Goal: Communication & Community: Share content

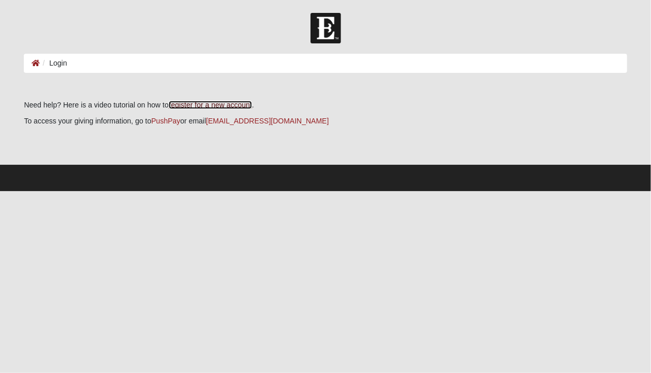
click at [169, 109] on link "register for a new account" at bounding box center [210, 105] width 83 height 8
click at [67, 69] on li "Login" at bounding box center [53, 63] width 27 height 11
click at [35, 64] on icon at bounding box center [36, 62] width 8 height 7
click at [224, 104] on link "register for a new account" at bounding box center [210, 105] width 83 height 8
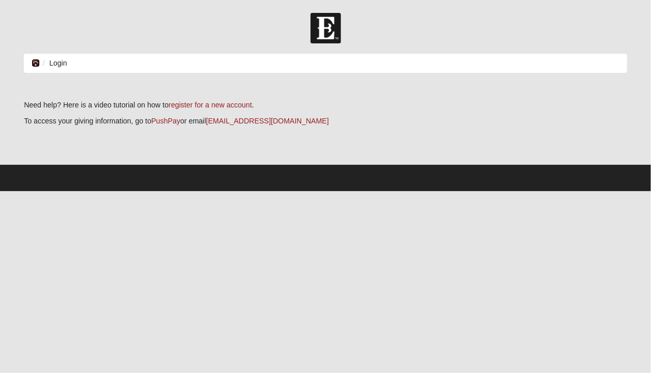
click at [35, 63] on icon at bounding box center [36, 62] width 8 height 7
click at [36, 62] on icon at bounding box center [36, 62] width 8 height 7
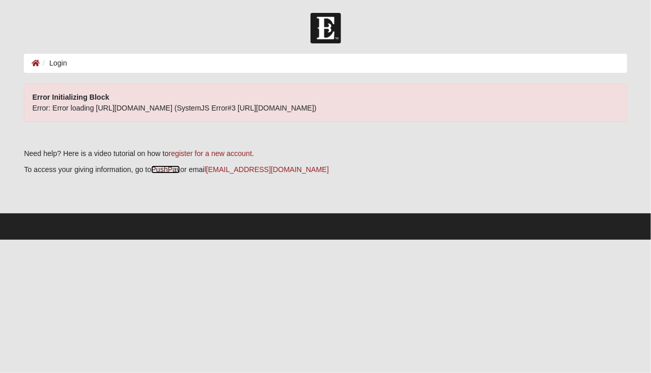
click at [160, 168] on link "PushPay" at bounding box center [165, 169] width 29 height 8
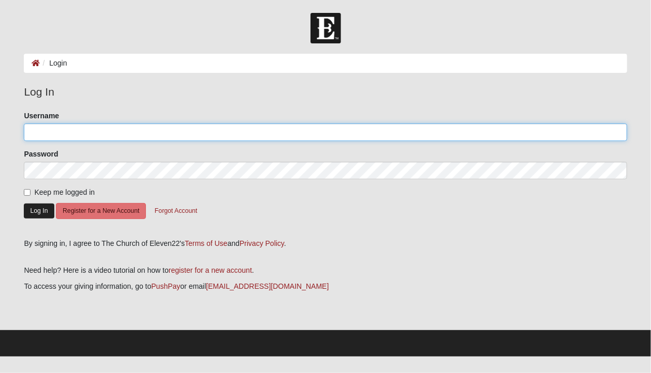
type input "jaxkaren"
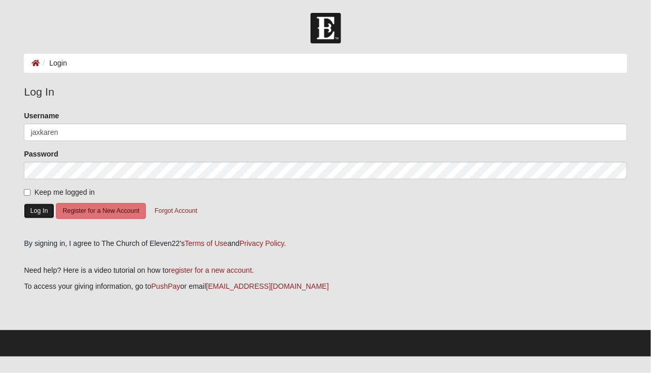
click at [42, 209] on button "Log In" at bounding box center [39, 211] width 30 height 15
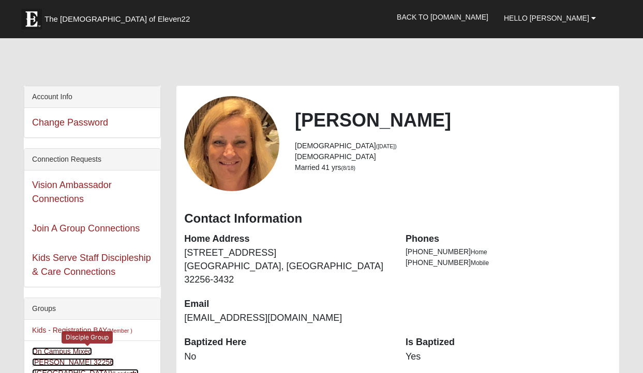
click at [108, 350] on link "On Campus Mixed Sayre 32256 (Baymeadows Campus) (Leader )" at bounding box center [85, 363] width 107 height 30
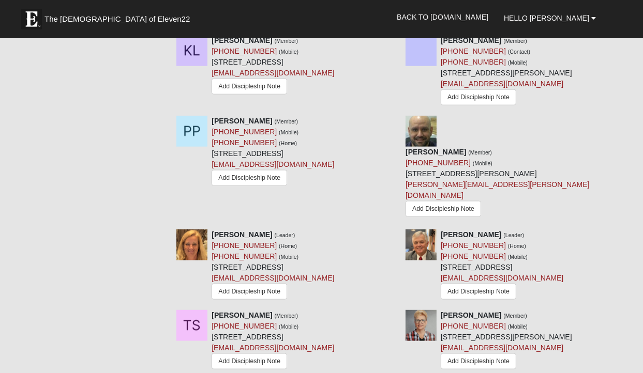
scroll to position [1233, 0]
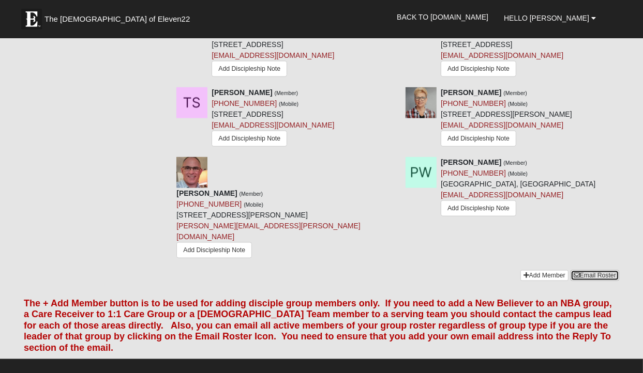
click at [583, 270] on link "Email Roster" at bounding box center [594, 275] width 49 height 11
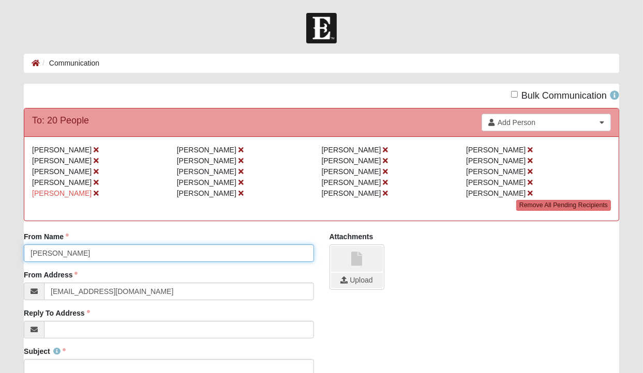
click at [30, 252] on input "[PERSON_NAME]" at bounding box center [169, 254] width 290 height 18
type input "Mike and Karen Sayre"
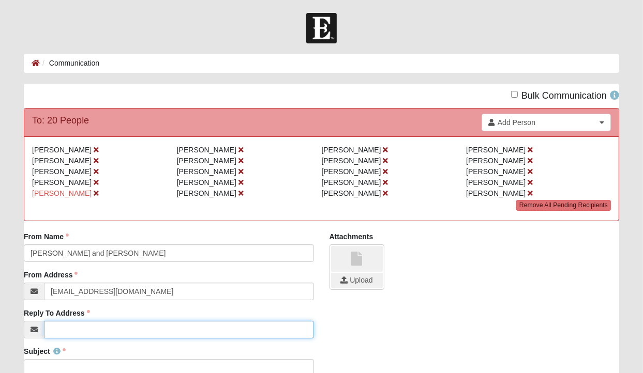
click at [58, 333] on input "Reply To Address" at bounding box center [178, 330] width 269 height 18
type input "FSUMike@bellsouth.net"
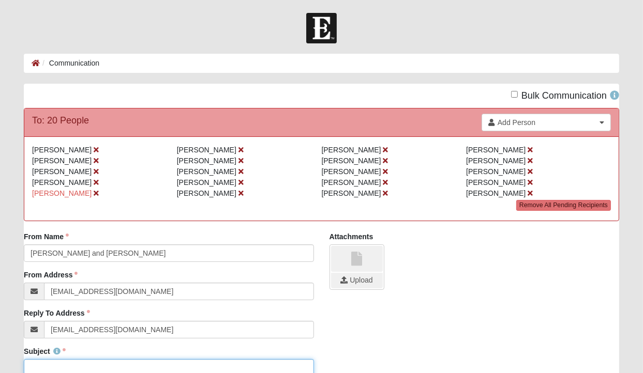
scroll to position [3, 0]
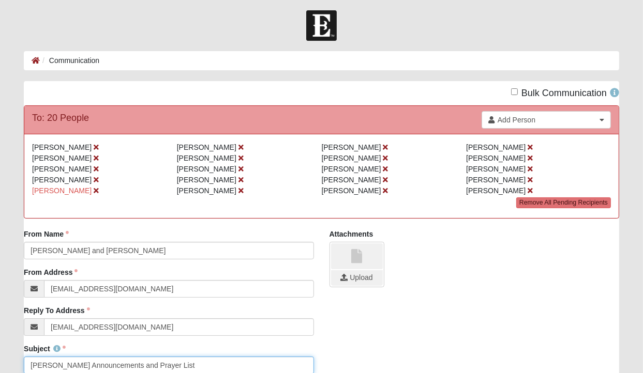
drag, startPoint x: 179, startPoint y: 365, endPoint x: -93, endPoint y: 339, distance: 273.2
type input "Sayre DG Announcements and Prayer List"
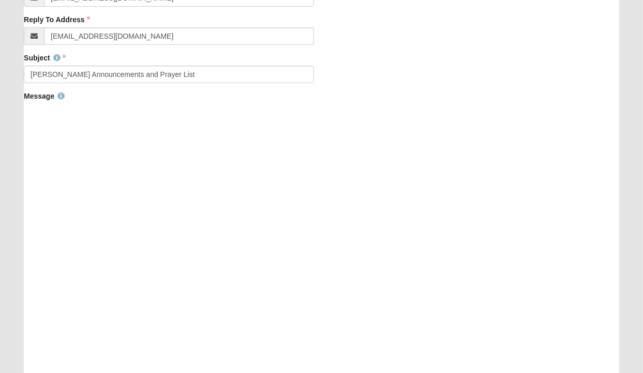
scroll to position [284, 0]
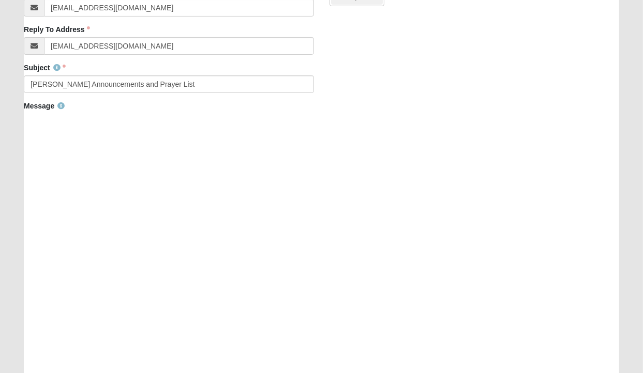
click at [103, 156] on div at bounding box center [321, 283] width 595 height 338
click at [104, 156] on div at bounding box center [321, 283] width 595 height 338
click at [104, 157] on div at bounding box center [321, 283] width 595 height 338
click at [103, 156] on div at bounding box center [321, 283] width 595 height 338
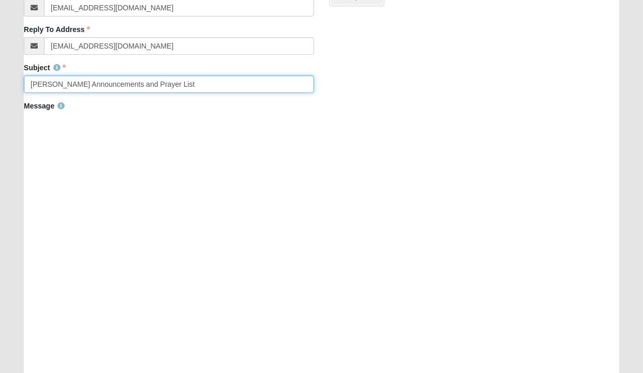
click at [175, 86] on input "[PERSON_NAME] Announcements and Prayer List" at bounding box center [169, 85] width 290 height 18
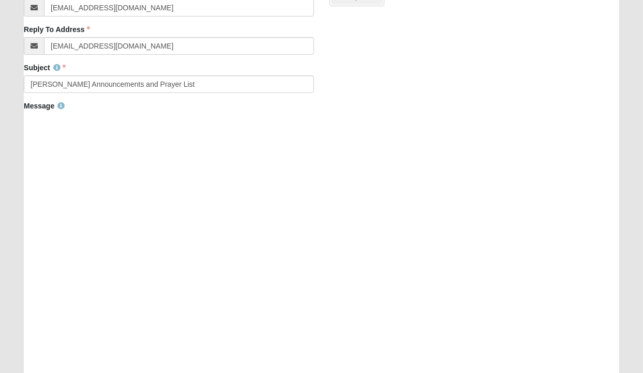
scroll to position [473, 0]
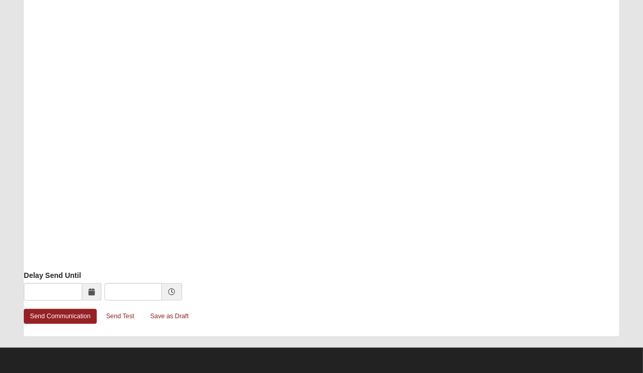
click at [182, 99] on div at bounding box center [321, 94] width 595 height 338
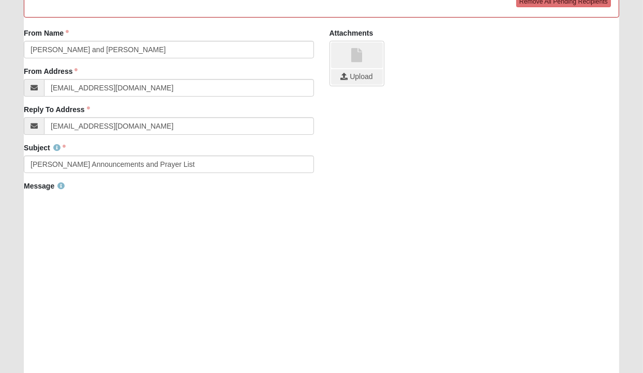
scroll to position [183, 0]
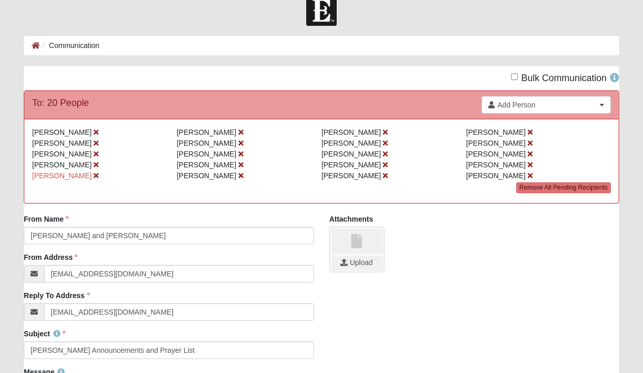
scroll to position [0, 0]
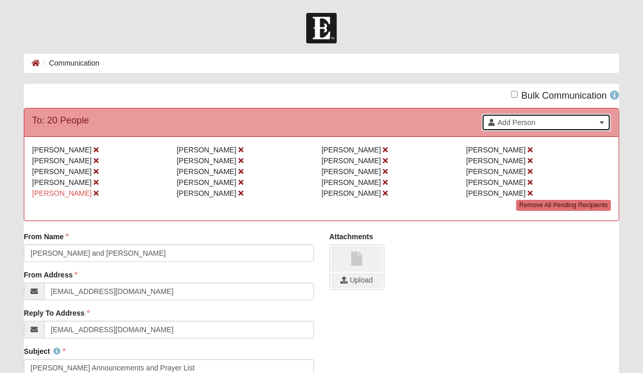
click at [602, 121] on b at bounding box center [601, 122] width 5 height 7
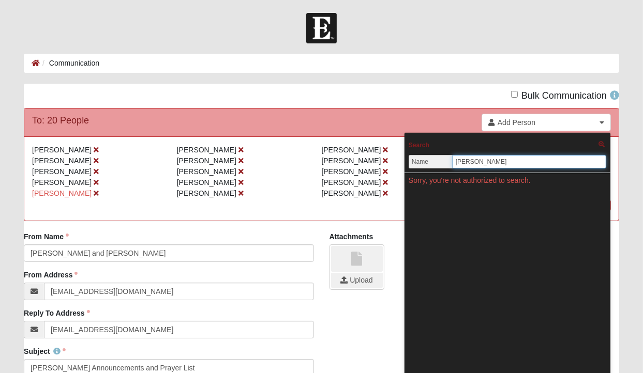
type input "gray, john"
click at [404, 92] on div "Bulk Communication" at bounding box center [321, 96] width 611 height 24
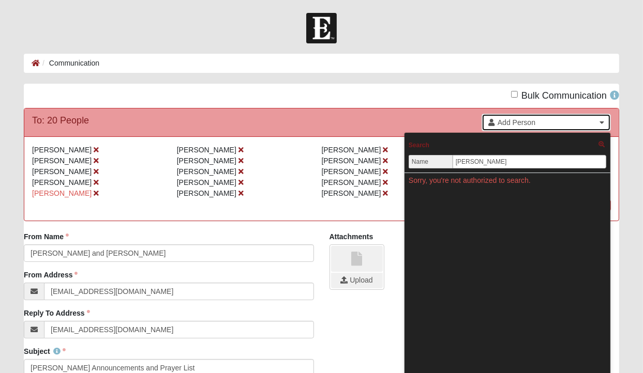
click at [604, 121] on link "Add Person" at bounding box center [545, 123] width 129 height 18
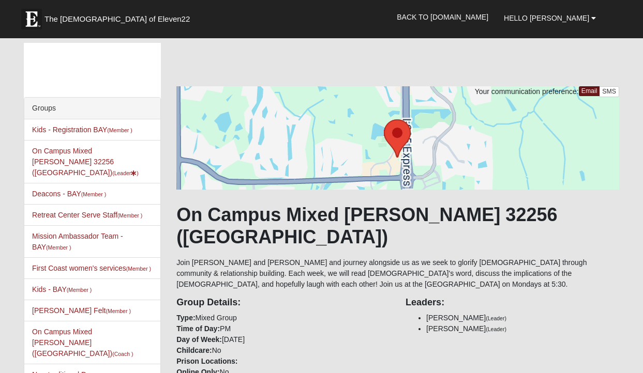
scroll to position [1233, 0]
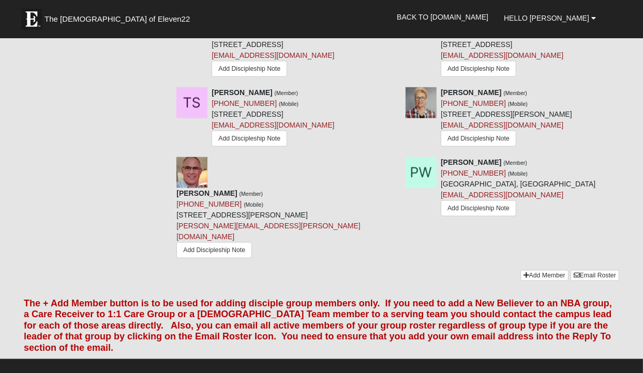
click at [553, 204] on div "Jerry Spangler Jr Jr. (Member) (904) 233-2452 (Mobile) 7801 Point Meadows Dr Un…" at bounding box center [398, 213] width 458 height 113
click at [592, 270] on link "Email Roster" at bounding box center [594, 275] width 49 height 11
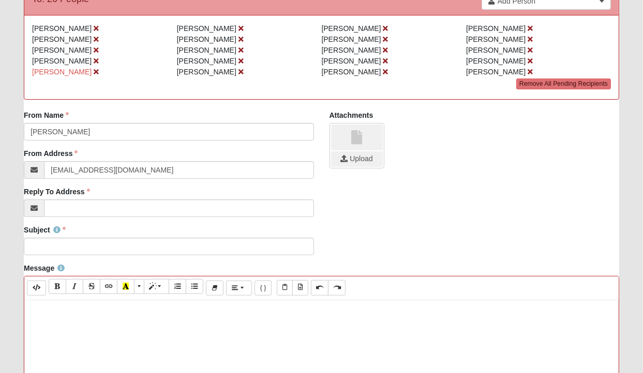
scroll to position [132, 0]
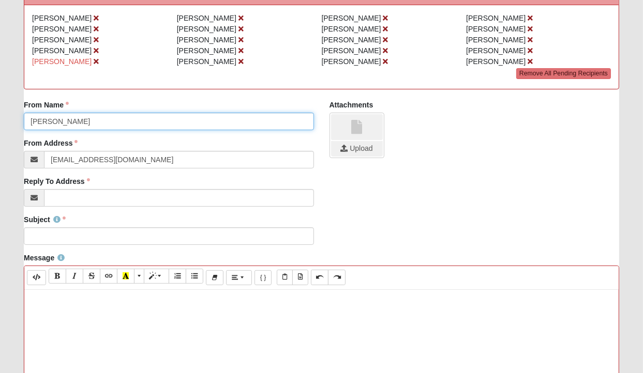
click at [30, 119] on input "[PERSON_NAME]" at bounding box center [169, 122] width 290 height 18
type input "[PERSON_NAME] and [PERSON_NAME]"
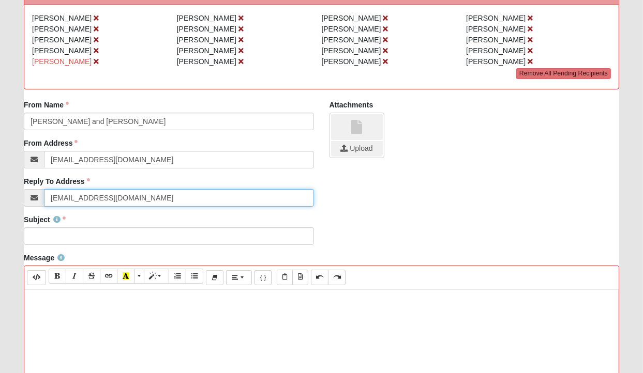
type input "[EMAIL_ADDRESS][DOMAIN_NAME]"
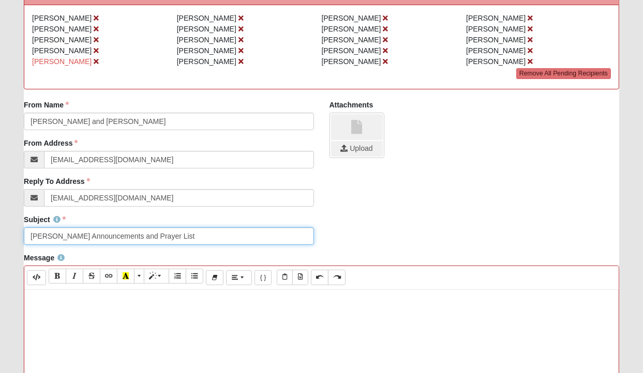
drag, startPoint x: 176, startPoint y: 238, endPoint x: -46, endPoint y: 222, distance: 222.4
click at [0, 222] on html "Hello [PERSON_NAME] My Account Log Out Communication Communication Error" at bounding box center [321, 347] width 643 height 958
type input "[PERSON_NAME] Announcements and Prayer List"
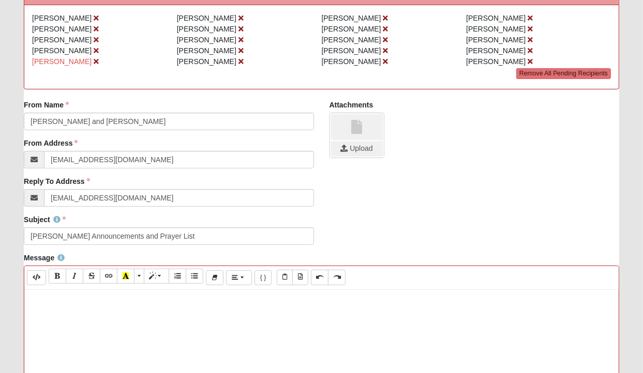
click at [43, 303] on p at bounding box center [321, 300] width 584 height 11
paste div
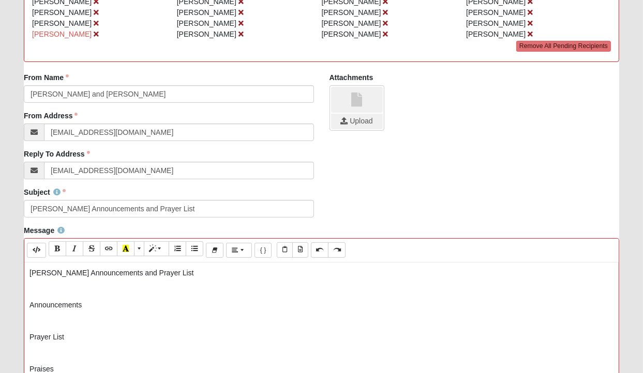
scroll to position [191, 0]
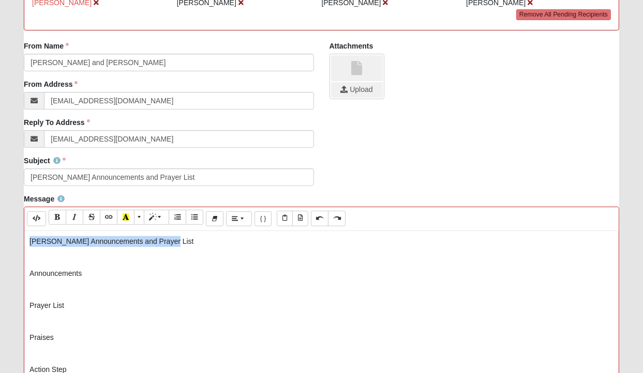
drag, startPoint x: 187, startPoint y: 240, endPoint x: -42, endPoint y: 225, distance: 229.6
click at [0, 225] on html "Hello [PERSON_NAME] My Account Log Out Communication Communication Error" at bounding box center [321, 288] width 643 height 958
click at [80, 271] on p "Announcements" at bounding box center [321, 273] width 584 height 11
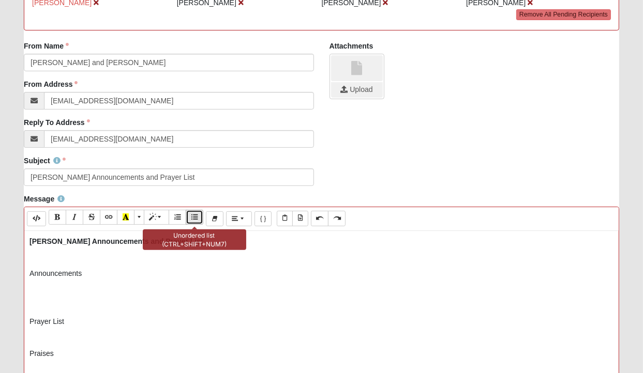
click at [195, 216] on icon "Unordered list (CTRL+SHIFT+NUM7)" at bounding box center [194, 217] width 6 height 7
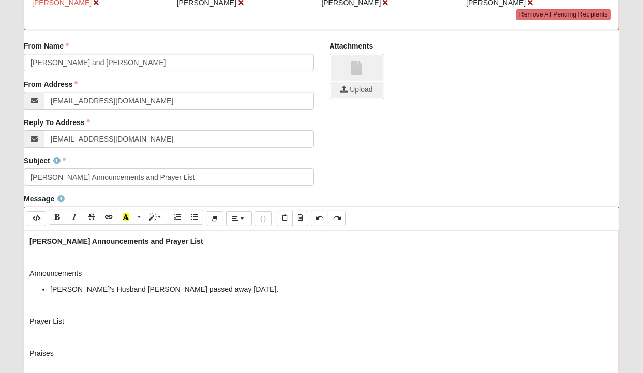
click at [217, 288] on li "[PERSON_NAME]'s Husband [PERSON_NAME] passed away [DATE]." at bounding box center [331, 289] width 563 height 11
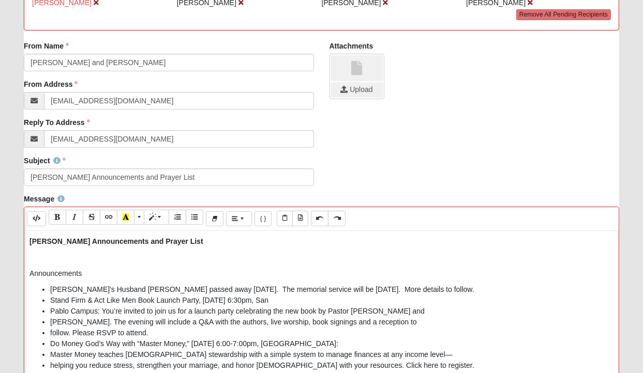
click at [53, 298] on li "Stand Firm & Act Like Men Book Launch Party, [DATE] 6:30pm, San" at bounding box center [331, 300] width 563 height 11
drag, startPoint x: 51, startPoint y: 298, endPoint x: 201, endPoint y: 304, distance: 150.1
click at [201, 304] on li "Stand Firm & Act Like Men Book Launch Party, [DATE] 6:30pm, San" at bounding box center [331, 300] width 563 height 11
click at [320, 222] on icon "Undo (CTRL+Z)" at bounding box center [319, 218] width 6 height 7
click at [205, 301] on li "Stand Firm & Act Like Men Book Launch Party, [DATE] 6:30pm, San" at bounding box center [331, 300] width 563 height 11
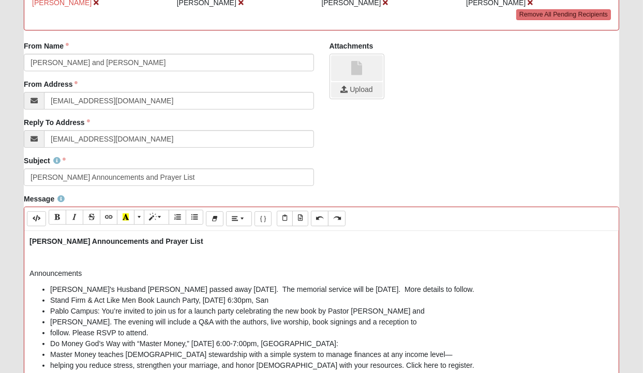
click at [201, 301] on li "Stand Firm & Act Like Men Book Launch Party, [DATE] 6:30pm, San" at bounding box center [331, 300] width 563 height 11
drag, startPoint x: 50, startPoint y: 297, endPoint x: 198, endPoint y: 301, distance: 148.5
click at [198, 301] on ul "[PERSON_NAME]'s Husband [PERSON_NAME] passed away [DATE]. The memorial service …" at bounding box center [321, 333] width 584 height 98
click at [327, 300] on li "Stand Firm & Act Like Men Book Launch Party - [DATE] 6:30pm, San" at bounding box center [331, 300] width 563 height 11
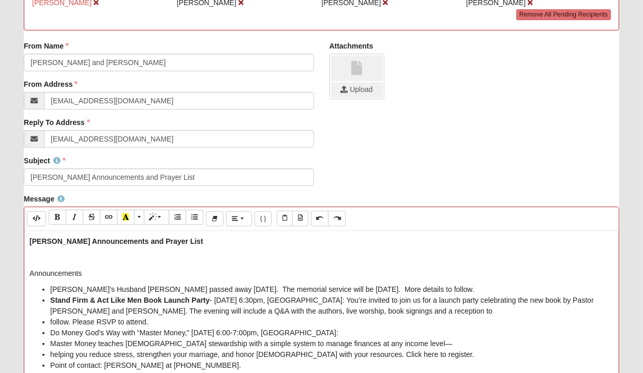
click at [182, 320] on li "follow. Please RSVP to attend." at bounding box center [331, 322] width 563 height 11
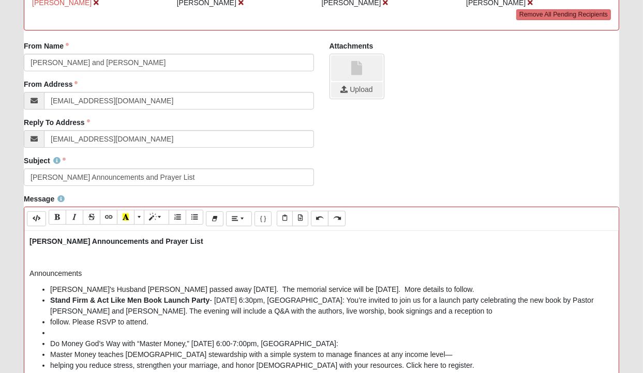
click at [72, 321] on li "follow. Please RSVP to attend." at bounding box center [331, 322] width 563 height 11
click at [484, 311] on li "Stand Firm & Act Like Men Book Launch Party - [DATE] 6:30pm, [GEOGRAPHIC_DATA]:…" at bounding box center [331, 306] width 563 height 22
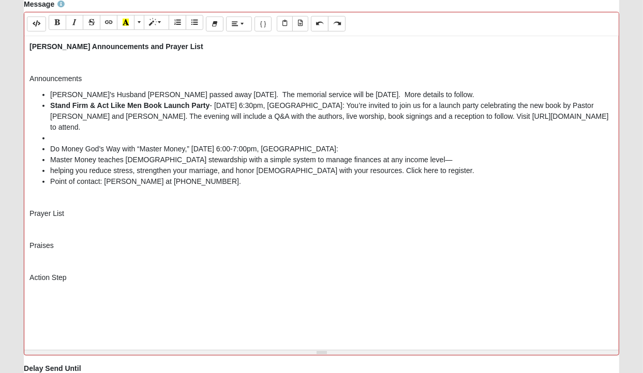
scroll to position [391, 0]
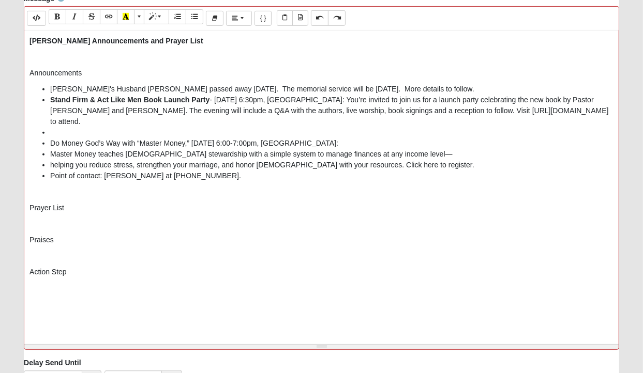
drag, startPoint x: 336, startPoint y: 354, endPoint x: 46, endPoint y: 119, distance: 372.9
click at [46, 119] on ul "[PERSON_NAME]'s Husband [PERSON_NAME] passed away [DATE]. The memorial service …" at bounding box center [321, 133] width 584 height 98
click at [403, 138] on li at bounding box center [331, 132] width 563 height 11
drag, startPoint x: 337, startPoint y: 152, endPoint x: 46, endPoint y: 119, distance: 293.5
click at [46, 119] on ul "[PERSON_NAME]'s Husband [PERSON_NAME] passed away [DATE]. The memorial service …" at bounding box center [321, 133] width 584 height 98
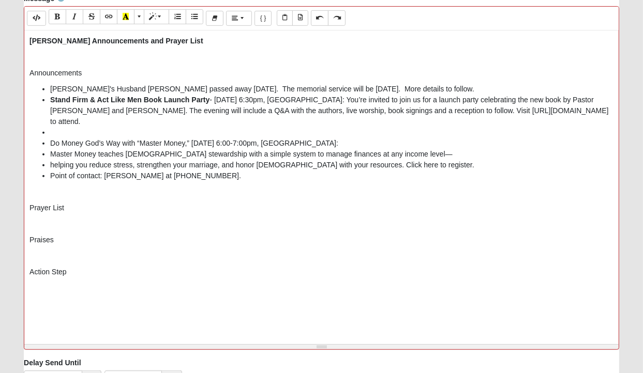
drag, startPoint x: 37, startPoint y: 119, endPoint x: 205, endPoint y: 258, distance: 217.8
click at [205, 230] on p at bounding box center [321, 224] width 584 height 11
drag, startPoint x: 49, startPoint y: 176, endPoint x: 189, endPoint y: 178, distance: 140.1
click at [189, 178] on ul "[PERSON_NAME]'s Husband [PERSON_NAME] passed away [DATE]. The memorial service …" at bounding box center [321, 133] width 584 height 98
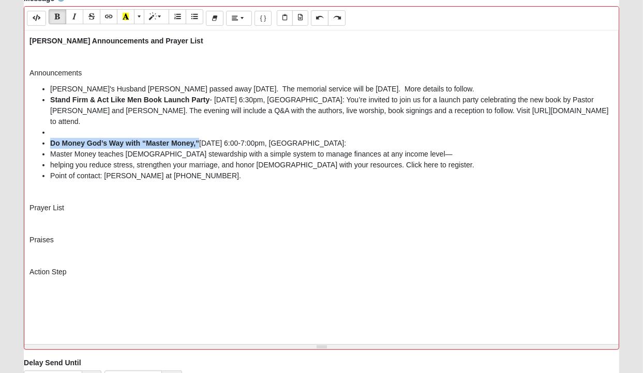
click at [194, 147] on b "Do Money God’s Way with “Master Money,”" at bounding box center [124, 143] width 149 height 8
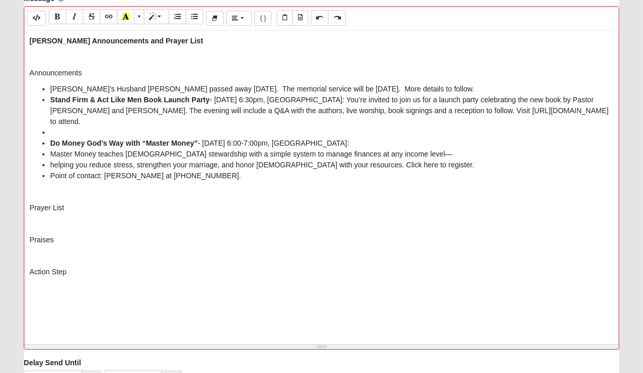
click at [390, 149] on li "Do Money God’s Way with “Master Money” - [DATE] 6:00-7:00pm, [GEOGRAPHIC_DATA]:" at bounding box center [331, 143] width 563 height 11
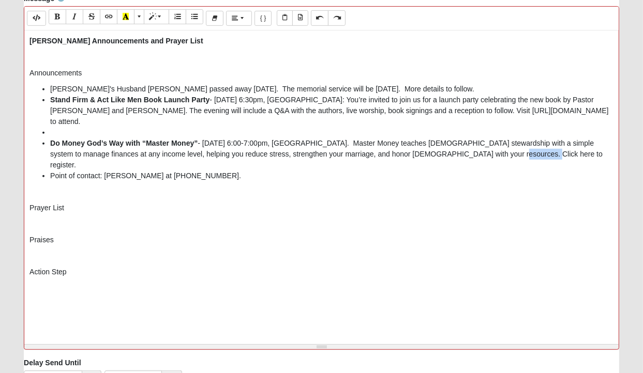
drag, startPoint x: 461, startPoint y: 187, endPoint x: 493, endPoint y: 186, distance: 31.6
click at [493, 171] on li "Do Money God’s Way with “Master Money” - [DATE] 6:00-7:00pm, [GEOGRAPHIC_DATA].…" at bounding box center [331, 154] width 563 height 33
drag, startPoint x: 49, startPoint y: 118, endPoint x: 340, endPoint y: 152, distance: 293.1
click at [340, 152] on ul "[PERSON_NAME]'s Husband [PERSON_NAME] passed away [DATE]. The memorial service …" at bounding box center [321, 133] width 584 height 98
drag, startPoint x: 333, startPoint y: 158, endPoint x: 411, endPoint y: 258, distance: 127.1
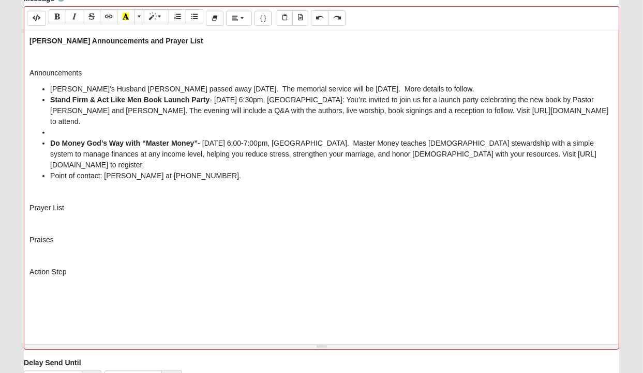
click at [411, 230] on p at bounding box center [321, 224] width 584 height 11
click at [49, 175] on ul "[PERSON_NAME]'s Husband [PERSON_NAME] passed away [DATE]. The memorial service …" at bounding box center [321, 133] width 584 height 98
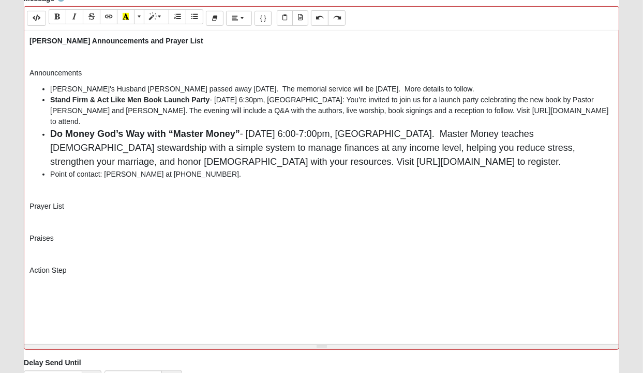
click at [550, 169] on li "Do Money God’s Way with “Master Money” - [DATE] 6:00-7:00pm, [GEOGRAPHIC_DATA].…" at bounding box center [331, 148] width 563 height 42
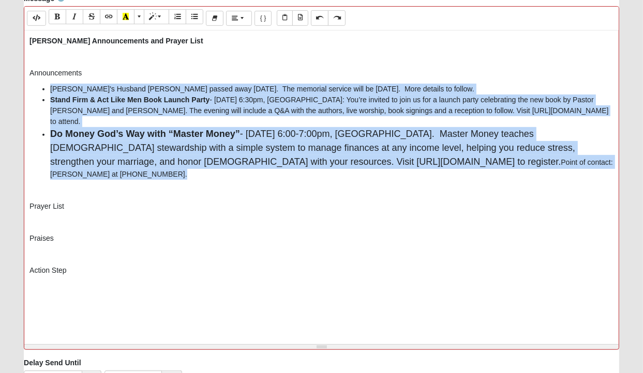
drag, startPoint x: 50, startPoint y: 89, endPoint x: 154, endPoint y: 205, distance: 156.0
click at [154, 180] on ul "[PERSON_NAME]'s Husband [PERSON_NAME] passed away [DATE]. The memorial service …" at bounding box center [321, 132] width 584 height 96
click at [139, 14] on span "More Color" at bounding box center [140, 16] width 6 height 7
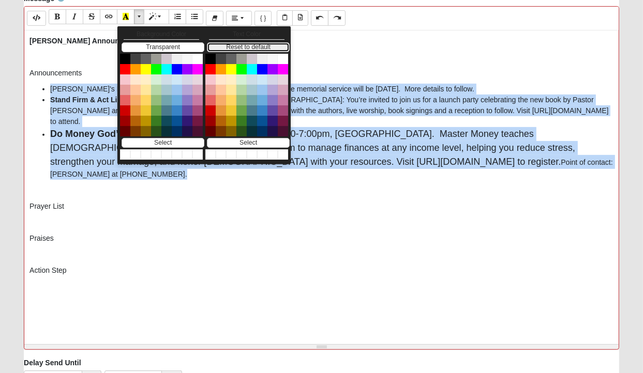
click at [216, 44] on button "Reset to default" at bounding box center [248, 47] width 83 height 10
click at [217, 47] on button "Reset to default" at bounding box center [248, 47] width 83 height 10
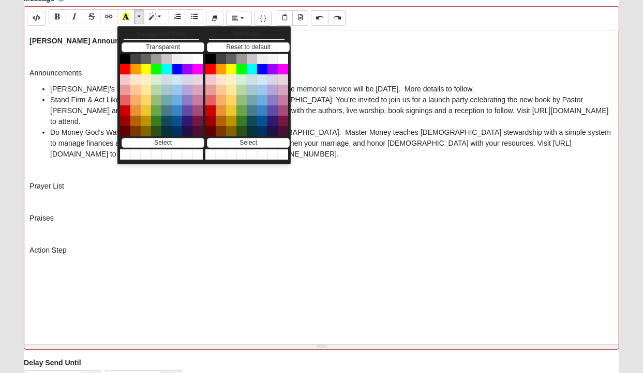
click at [221, 244] on div "[PERSON_NAME] Announcements and Prayer List Announcements [PERSON_NAME]'s Husba…" at bounding box center [321, 186] width 594 height 310
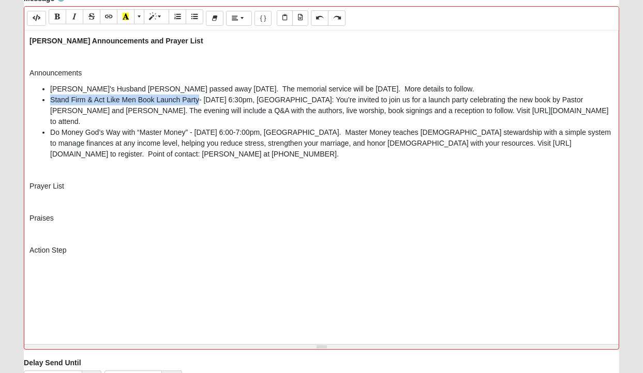
drag, startPoint x: 50, startPoint y: 99, endPoint x: 198, endPoint y: 98, distance: 148.4
click at [198, 98] on ul "[PERSON_NAME]'s Husband [PERSON_NAME] passed away [DATE]. The memorial service …" at bounding box center [321, 122] width 584 height 76
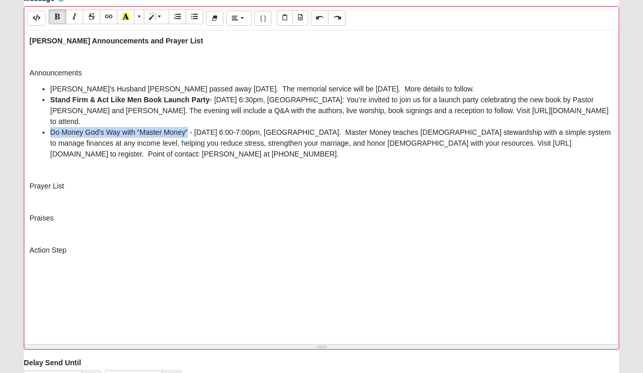
drag, startPoint x: 49, startPoint y: 163, endPoint x: 187, endPoint y: 166, distance: 138.1
click at [187, 160] on ul "[PERSON_NAME]'s Husband [PERSON_NAME] passed away [DATE]. The memorial service …" at bounding box center [321, 122] width 584 height 76
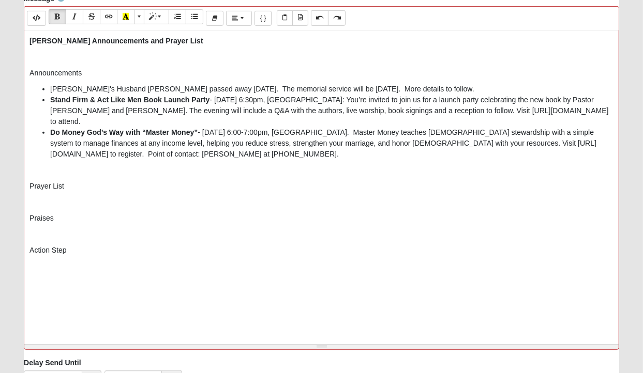
click at [54, 73] on p "Announcements" at bounding box center [321, 73] width 584 height 11
drag, startPoint x: 29, startPoint y: 216, endPoint x: 68, endPoint y: 218, distance: 38.8
click at [68, 218] on div "[PERSON_NAME] Announcements and Prayer List Announcements [PERSON_NAME]'s Husba…" at bounding box center [321, 186] width 594 height 310
click at [68, 192] on p "Prayer List" at bounding box center [321, 186] width 584 height 11
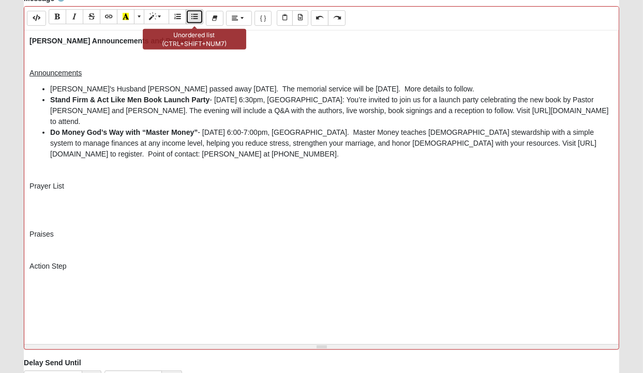
click at [194, 17] on icon "Unordered list (CTRL+SHIFT+NUM7)" at bounding box center [194, 16] width 6 height 7
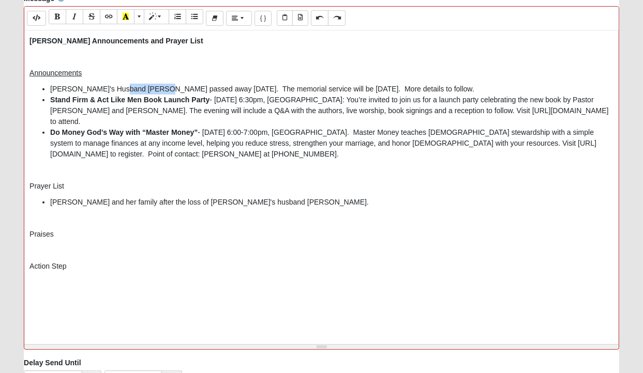
drag, startPoint x: 116, startPoint y: 86, endPoint x: 159, endPoint y: 86, distance: 42.9
click at [159, 86] on li "[PERSON_NAME]'s Husband [PERSON_NAME] passed away [DATE]. The memorial service …" at bounding box center [331, 89] width 563 height 11
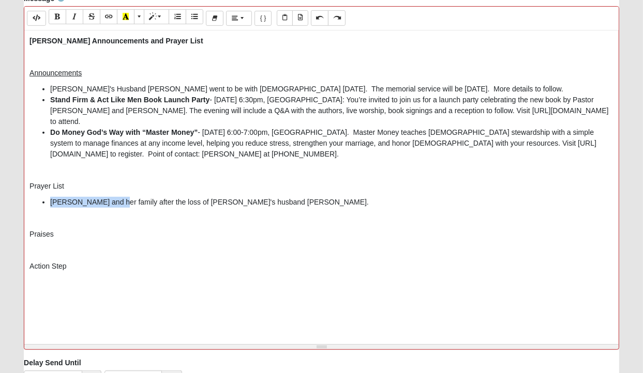
drag, startPoint x: 50, startPoint y: 231, endPoint x: 110, endPoint y: 237, distance: 60.3
click at [110, 208] on ul "[PERSON_NAME] and her family after the loss of [PERSON_NAME]'s husband [PERSON_…" at bounding box center [321, 202] width 584 height 11
click at [244, 208] on li "[PERSON_NAME] and her family after the loss of [PERSON_NAME]'s husband [PERSON_…" at bounding box center [331, 202] width 563 height 11
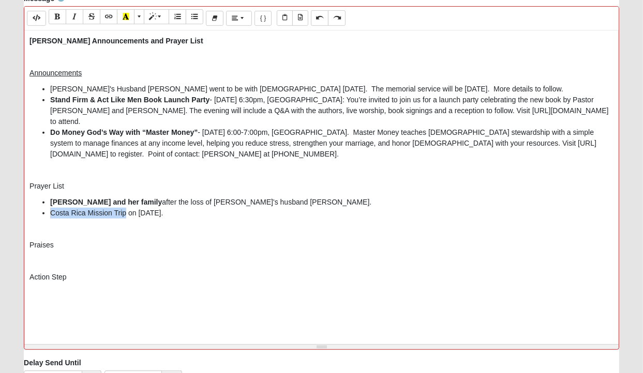
drag, startPoint x: 51, startPoint y: 243, endPoint x: 127, endPoint y: 248, distance: 76.2
click at [127, 219] on li "Costa Rica Mission Trip on [DATE]." at bounding box center [331, 213] width 563 height 11
click at [133, 219] on li "Costa Rica Mission Trip on [DATE]." at bounding box center [331, 213] width 563 height 11
click at [223, 219] on li "Costa Rica Mission Trip - leaves [DATE]." at bounding box center [331, 213] width 563 height 11
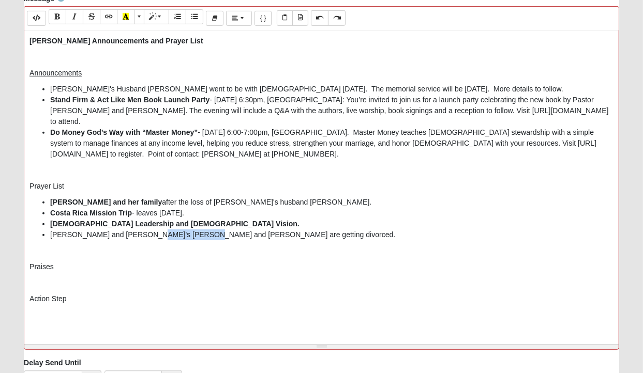
drag, startPoint x: 141, startPoint y: 265, endPoint x: 192, endPoint y: 271, distance: 52.1
click at [192, 240] on li "[PERSON_NAME] and [PERSON_NAME]'s [PERSON_NAME] and [PERSON_NAME] are getting d…" at bounding box center [331, 235] width 563 height 11
click at [272, 240] on li "[PERSON_NAME] and [PERSON_NAME]'s [PERSON_NAME] and [PERSON_NAME] are getting d…" at bounding box center [331, 235] width 563 height 11
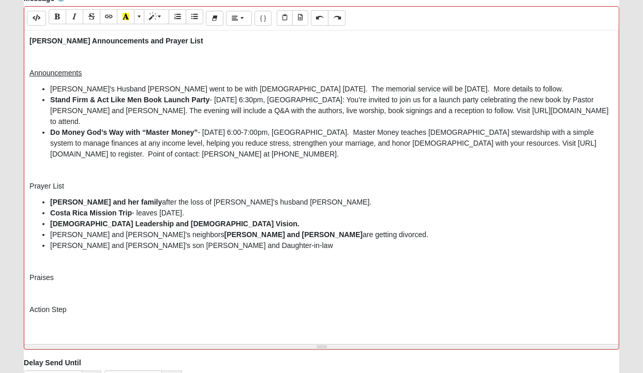
click at [238, 251] on li "[PERSON_NAME] and [PERSON_NAME]'s son [PERSON_NAME] and Daughter-in-law" at bounding box center [331, 245] width 563 height 11
click at [131, 251] on li "[PERSON_NAME] and [PERSON_NAME]'s son [PERSON_NAME] and Daughter-in-law [PERSON…" at bounding box center [331, 245] width 563 height 11
click at [236, 251] on li "[PERSON_NAME] and [PERSON_NAME]'s son [PERSON_NAME] and Daughter-in-law [PERSON…" at bounding box center [331, 245] width 563 height 11
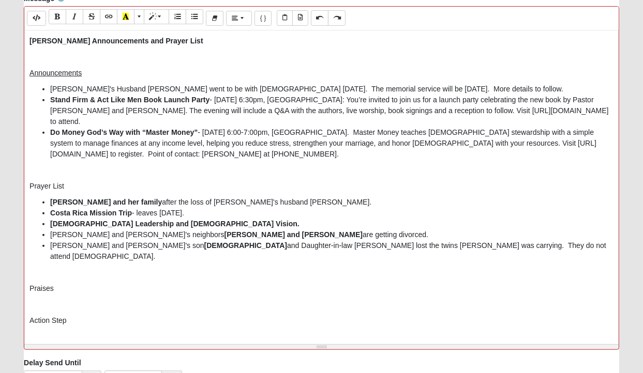
click at [224, 262] on li "[PERSON_NAME] and [PERSON_NAME]'s son [PERSON_NAME] and Daughter-in-law [PERSON…" at bounding box center [331, 251] width 563 height 22
click at [444, 262] on li "[PERSON_NAME] and [PERSON_NAME]'s son [PERSON_NAME] and Daughter-in-law [PERSON…" at bounding box center [331, 251] width 563 height 22
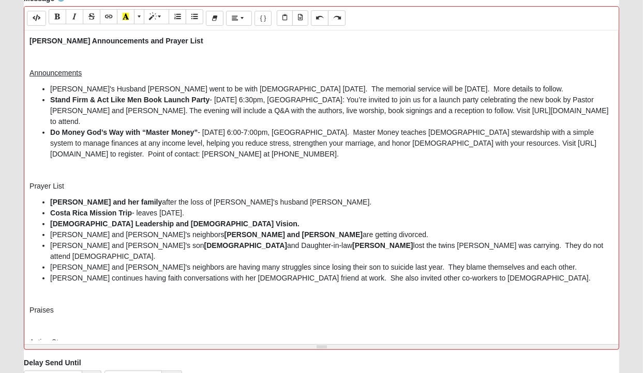
click at [116, 273] on li "[PERSON_NAME] and [PERSON_NAME]'s neighbors are having many struggles since los…" at bounding box center [331, 267] width 563 height 11
click at [379, 284] on li "[PERSON_NAME] continues having faith conversations with her [DEMOGRAPHIC_DATA] …" at bounding box center [331, 278] width 563 height 11
drag, startPoint x: 366, startPoint y: 298, endPoint x: 399, endPoint y: 300, distance: 33.6
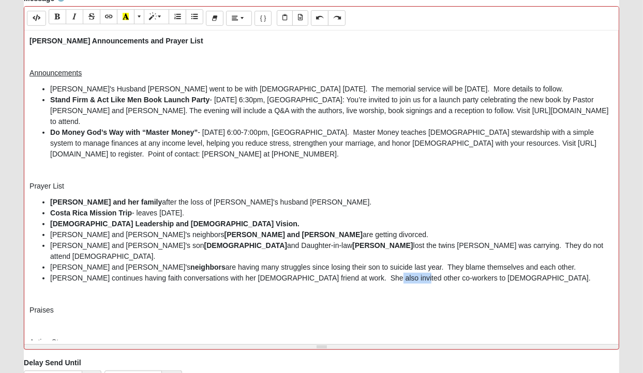
click at [399, 284] on li "[PERSON_NAME] continues having faith conversations with her [DEMOGRAPHIC_DATA] …" at bounding box center [331, 278] width 563 height 11
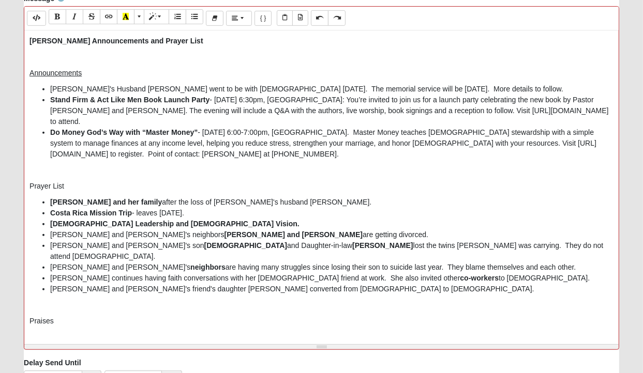
click at [170, 295] on li "[PERSON_NAME] and [PERSON_NAME]'s friend's daughter [PERSON_NAME] converted fro…" at bounding box center [331, 289] width 563 height 11
drag, startPoint x: 28, startPoint y: 217, endPoint x: 68, endPoint y: 219, distance: 39.3
click at [68, 219] on div "[PERSON_NAME] Announcements and Prayer List Announcements [PERSON_NAME]'s Husba…" at bounding box center [321, 186] width 594 height 310
click at [74, 311] on p at bounding box center [321, 305] width 584 height 11
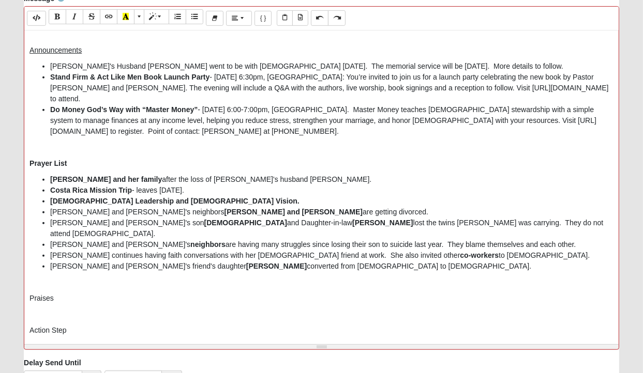
scroll to position [39, 0]
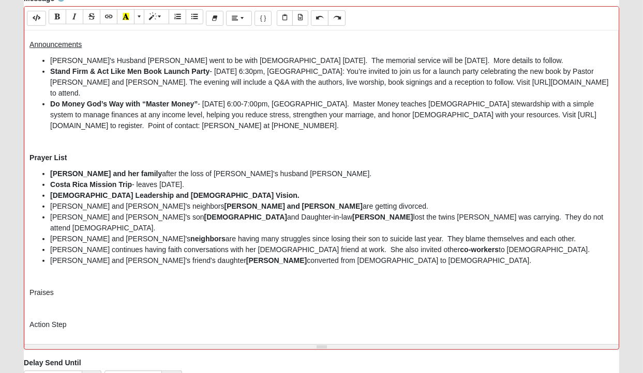
click at [37, 298] on p "Praises" at bounding box center [321, 293] width 584 height 11
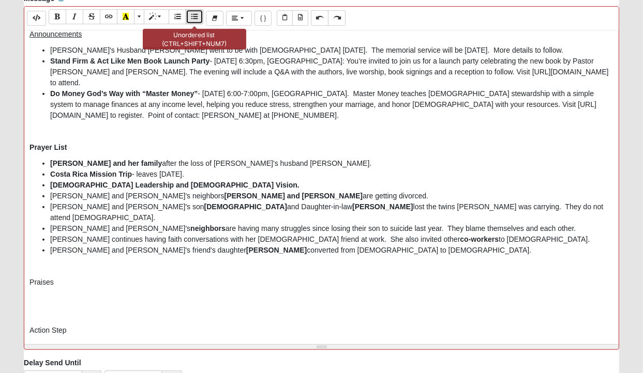
click at [191, 19] on icon "Unordered list (CTRL+SHIFT+NUM7)" at bounding box center [194, 16] width 6 height 7
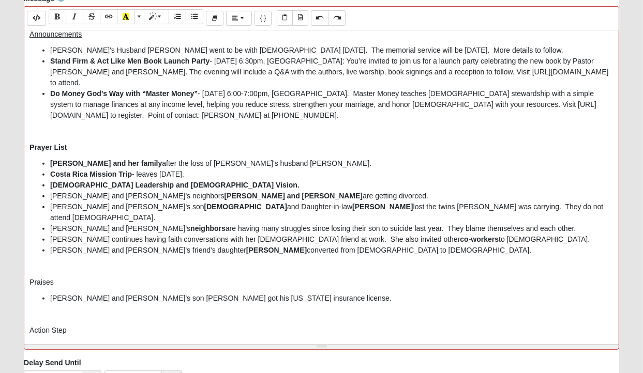
click at [34, 288] on p "Praises" at bounding box center [321, 282] width 584 height 11
click at [260, 304] on li "[PERSON_NAME] and [PERSON_NAME]'s son [PERSON_NAME] got his [US_STATE] insuranc…" at bounding box center [331, 298] width 563 height 11
drag, startPoint x: 27, startPoint y: 179, endPoint x: 69, endPoint y: 180, distance: 41.9
click at [69, 180] on div "[PERSON_NAME] Announcements and Prayer List Announcements [PERSON_NAME]'s Husba…" at bounding box center [321, 186] width 594 height 310
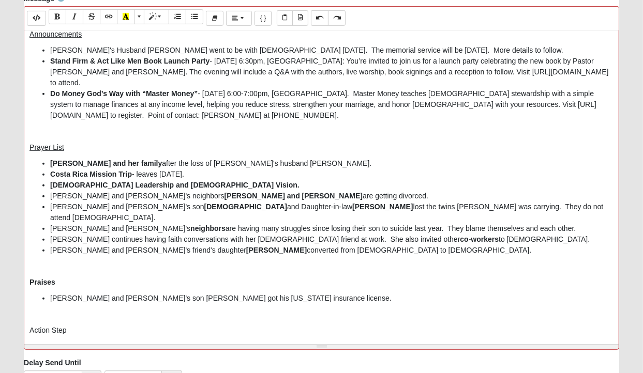
click at [43, 286] on b "Praises" at bounding box center [42, 282] width 26 height 8
click at [266, 304] on li "[PERSON_NAME] and [PERSON_NAME]'s son [PERSON_NAME] got his [US_STATE] insuranc…" at bounding box center [331, 298] width 563 height 11
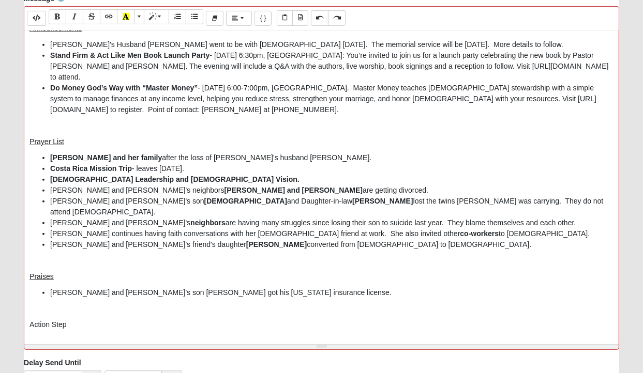
scroll to position [66, 0]
click at [77, 326] on p "Action Step" at bounding box center [321, 325] width 584 height 11
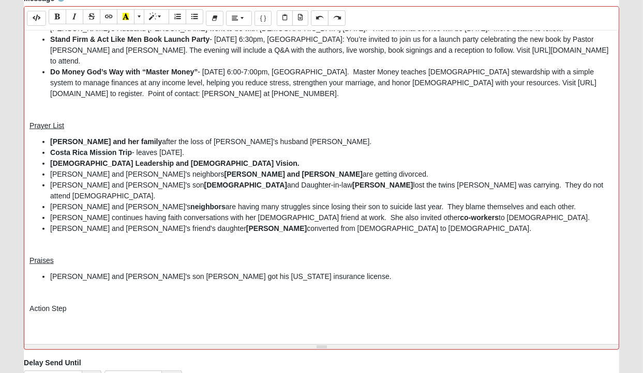
scroll to position [71, 0]
click at [199, 16] on button "Unordered list (CTRL+SHIFT+NUM7)" at bounding box center [195, 16] width 18 height 15
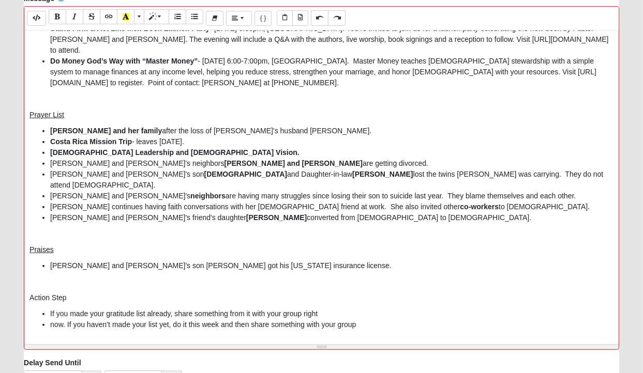
click at [328, 320] on li "If you made your gratitude list already, share something from it with your grou…" at bounding box center [331, 314] width 563 height 11
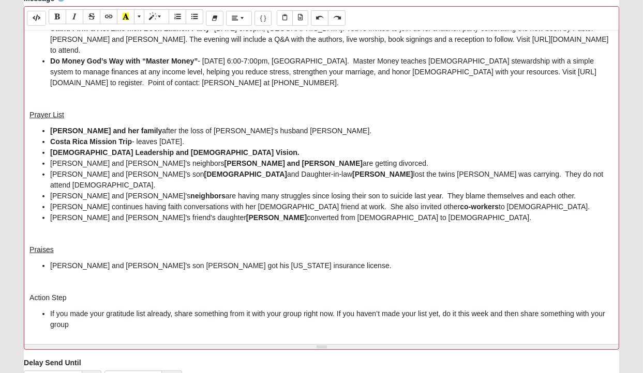
click at [285, 330] on li "If you made your gratitude list already, share something from it with your grou…" at bounding box center [331, 320] width 563 height 22
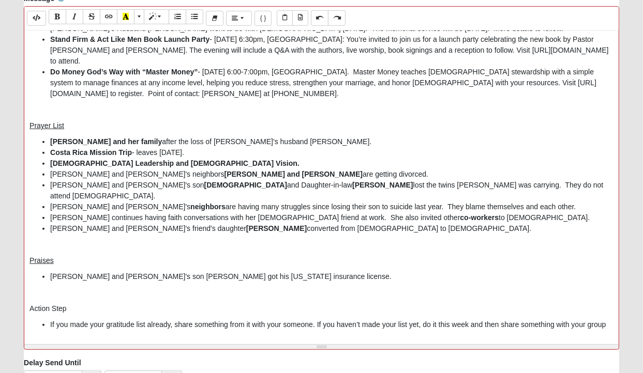
scroll to position [93, 0]
click at [75, 326] on li "If you made your gratitude list already, share something from it with your some…" at bounding box center [331, 325] width 563 height 11
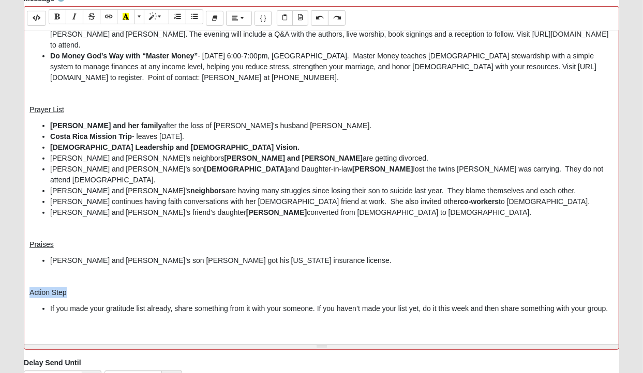
drag, startPoint x: 26, startPoint y: 296, endPoint x: 66, endPoint y: 299, distance: 39.4
click at [66, 299] on div "[PERSON_NAME] Announcements and Prayer List Announcements [PERSON_NAME]'s Husba…" at bounding box center [321, 186] width 594 height 310
click at [36, 330] on p at bounding box center [321, 325] width 584 height 11
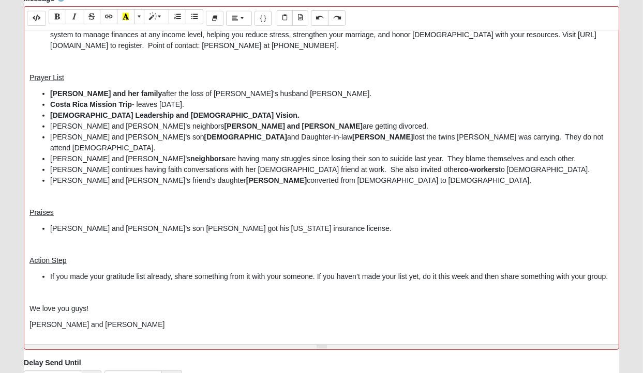
click at [105, 282] on li "If you made your gratitude list already, share something from it with your some…" at bounding box center [331, 276] width 563 height 11
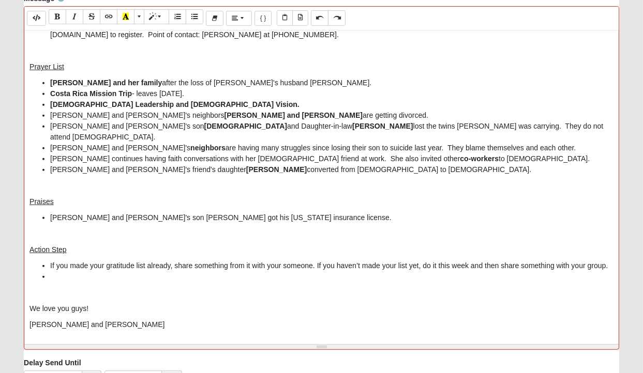
scroll to position [152, 0]
click at [101, 278] on li "Pastor [PERSON_NAME]" at bounding box center [331, 276] width 563 height 11
click at [139, 274] on li "Pastor [PERSON_NAME] can be found within the Jude Devotional here:" at bounding box center [331, 276] width 563 height 11
click at [93, 276] on li "Pastor [PERSON_NAME] description of [DEMOGRAPHIC_DATA] can be found on the COE2…" at bounding box center [331, 276] width 563 height 11
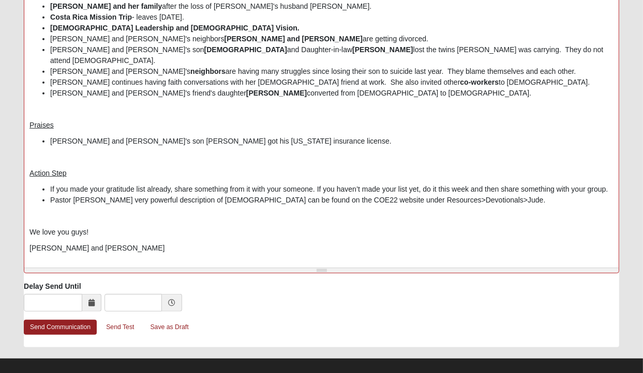
scroll to position [479, 0]
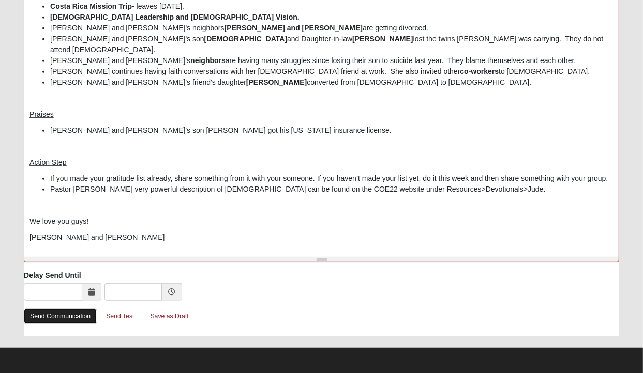
click at [53, 315] on link "Send Communication" at bounding box center [60, 316] width 73 height 15
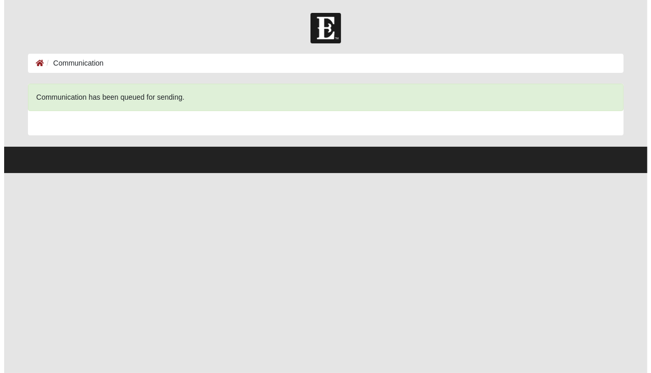
scroll to position [0, 0]
